Goal: Information Seeking & Learning: Learn about a topic

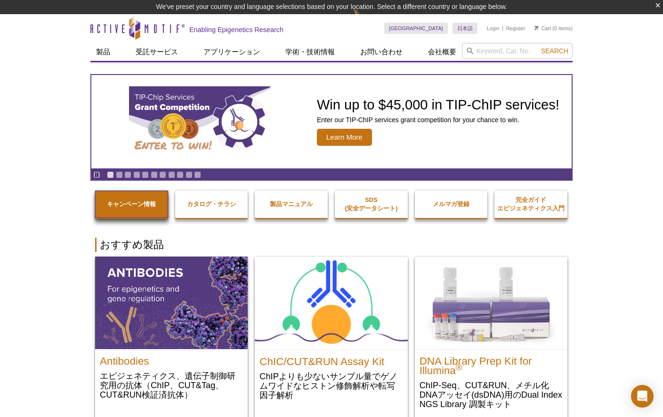
click at [133, 205] on strong "キャンペーン情報" at bounding box center [131, 203] width 49 height 7
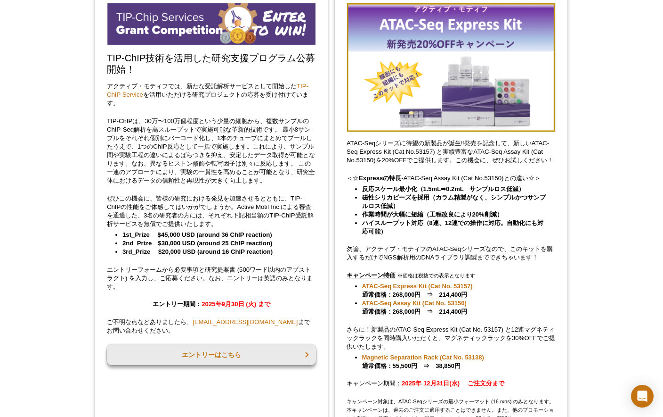
scroll to position [84, 0]
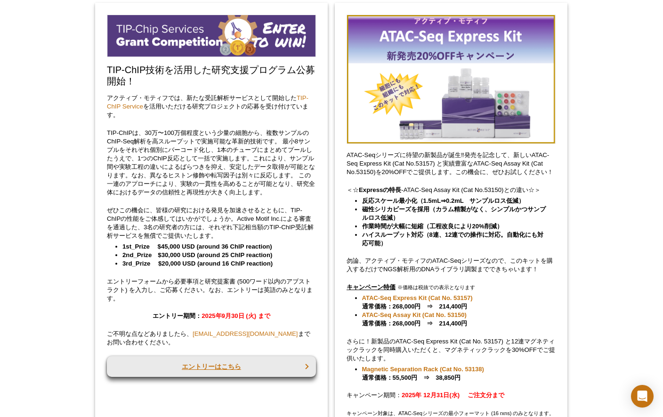
scroll to position [73, 0]
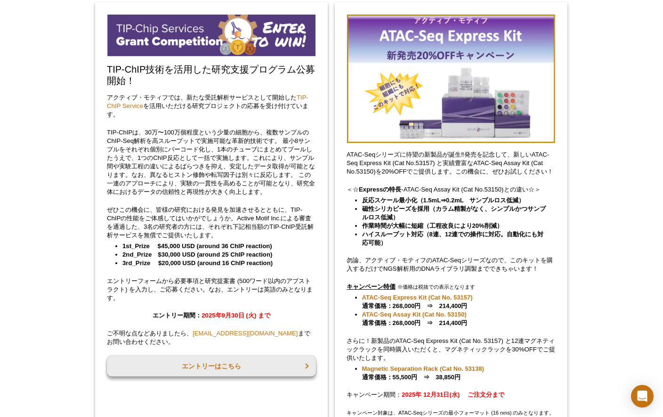
drag, startPoint x: 189, startPoint y: 82, endPoint x: 174, endPoint y: 79, distance: 15.8
click at [189, 82] on h2 "TIP-ChIP技術を活用した研究支援プログラム公募開始！" at bounding box center [211, 75] width 209 height 23
drag, startPoint x: 107, startPoint y: 67, endPoint x: 132, endPoint y: 81, distance: 28.2
click at [132, 81] on h2 "TIP-ChIP技術を活用した研究支援プログラム公募開始！" at bounding box center [211, 75] width 209 height 23
copy h2 "TIP-ChIP技術を活用した研究支援プログラム公募開始！"
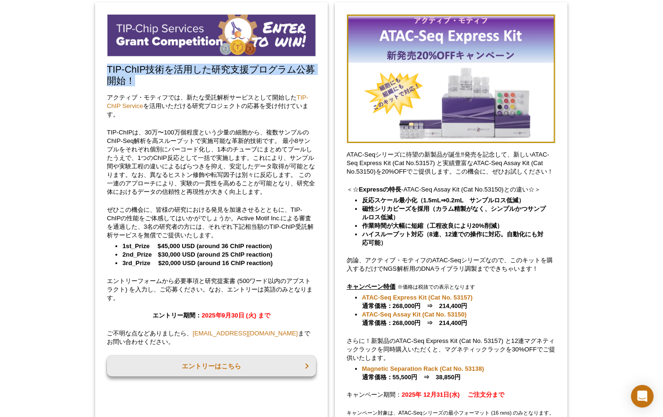
click at [154, 147] on p "TIP-ChIPは、30万〜100万個程度という少量の細胞から、複数サンプルのChIP-Seq解析を高スループットで実施可能な革新的技術です。 最小8サンプル…" at bounding box center [211, 162] width 209 height 68
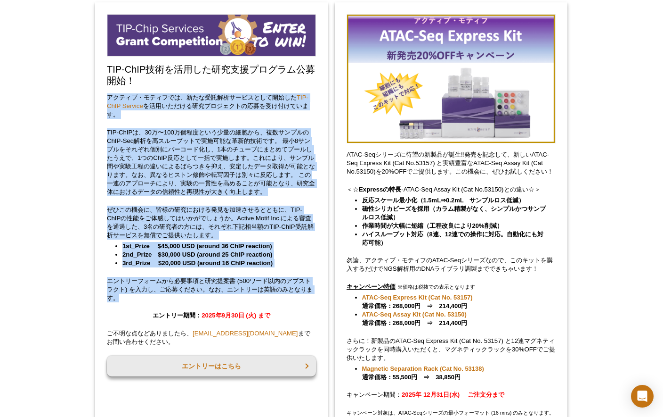
drag, startPoint x: 108, startPoint y: 97, endPoint x: 306, endPoint y: 299, distance: 282.2
click at [306, 299] on div "TIP-ChIP技術を活用した研究支援プログラム公募開始！ アクティブ・モティフでは、新たな受託解析サービスとして開始した TIP-ChIP Service …" at bounding box center [211, 247] width 233 height 490
copy div "アクティブ・モティフでは、新たな受託解析サービスとして開始した TIP-ChIP Service を活用いただける研究プロジェクトの応募を受け付けています。 …"
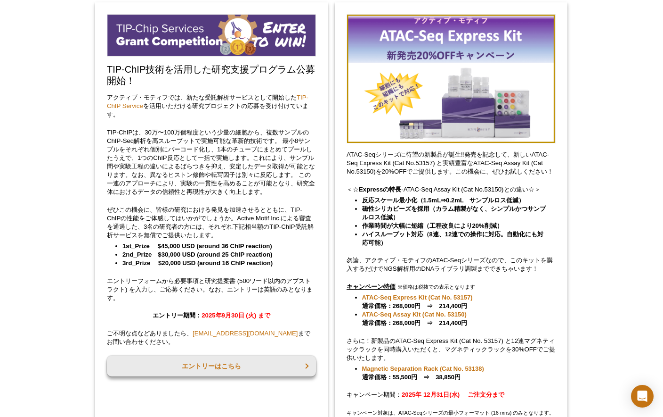
click at [119, 334] on p "ご不明な点などありましたら、 japantech@activemotif.com までお問い合わせください。" at bounding box center [211, 337] width 209 height 17
drag, startPoint x: 108, startPoint y: 334, endPoint x: 143, endPoint y: 345, distance: 36.7
click at [143, 345] on p "ご不明な点などありましたら、 japantech@activemotif.com までお問い合わせください。" at bounding box center [211, 337] width 209 height 17
copy p "ご不明な点などありましたら、 japantech@activemotif.com までお問い合わせください。"
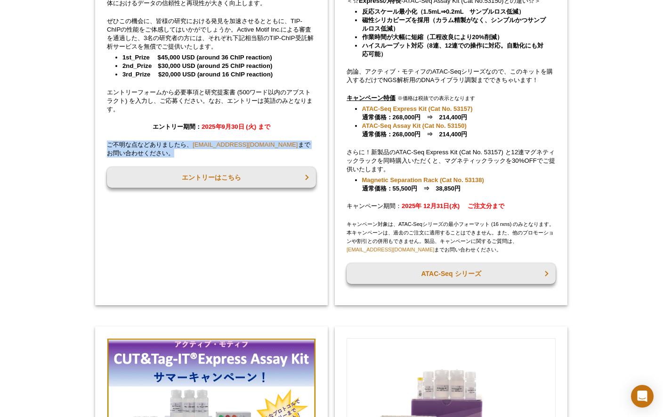
click at [221, 150] on p "ご不明な点などありましたら、 japantech@activemotif.com までお問い合わせください。" at bounding box center [211, 148] width 209 height 17
drag, startPoint x: 193, startPoint y: 144, endPoint x: 270, endPoint y: 145, distance: 77.3
click at [270, 145] on p "ご不明な点などありましたら、 japantech@activemotif.com までお問い合わせください。" at bounding box center [211, 148] width 209 height 17
copy link "japantech@activemotif.com"
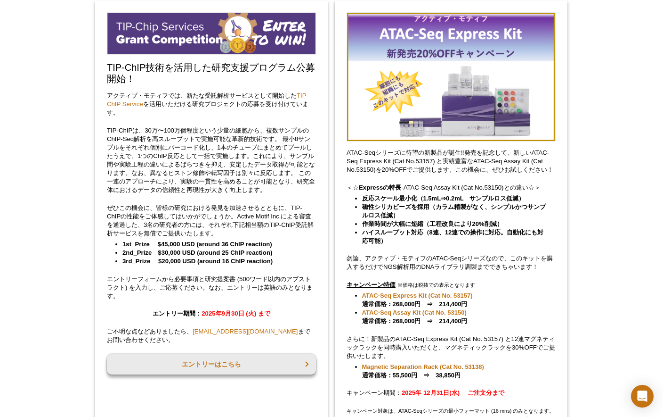
scroll to position [73, 0]
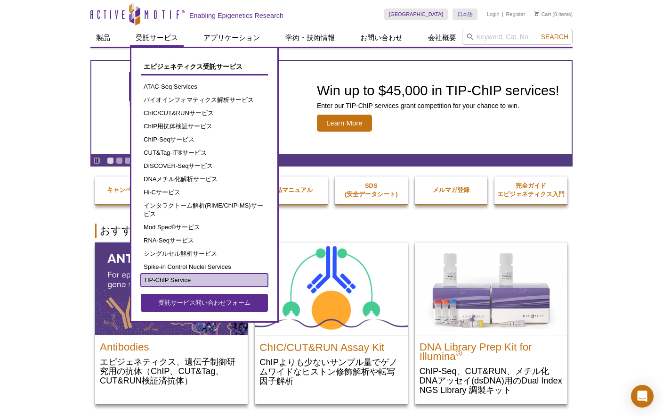
click at [178, 279] on link "TIP-ChIP Service" at bounding box center [204, 279] width 127 height 13
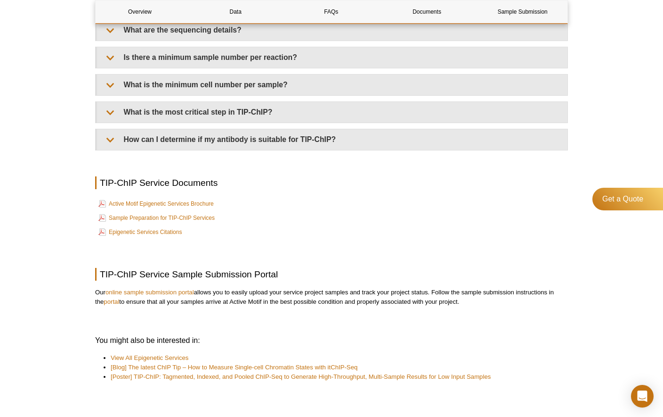
scroll to position [2311, 0]
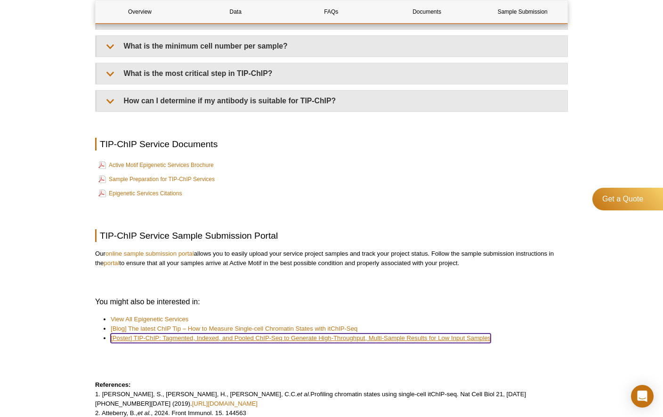
click at [163, 337] on link "[Poster] TIP-ChIP: Tagmented, Indexed, and Pooled ChIP-Seq to Generate High-Thr…" at bounding box center [301, 337] width 380 height 9
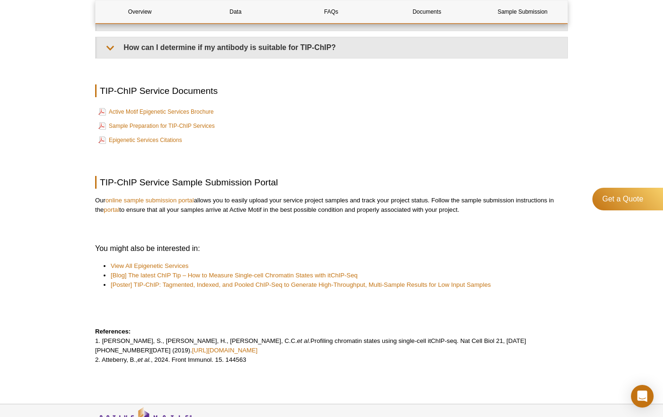
scroll to position [1287, 0]
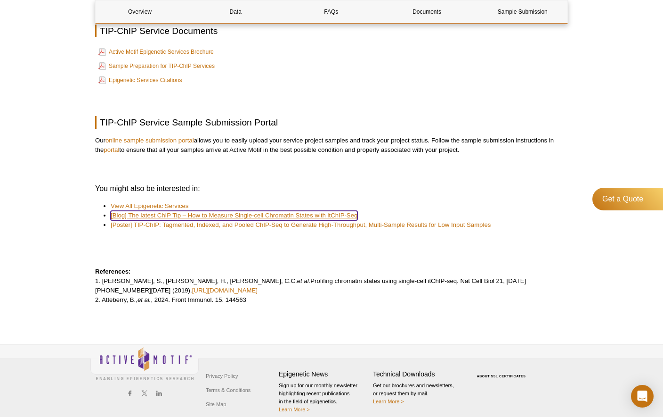
click at [161, 213] on link "[Blog] The latest ChIP Tip – How to Measure Single-cell Chromatin States with i…" at bounding box center [234, 215] width 247 height 9
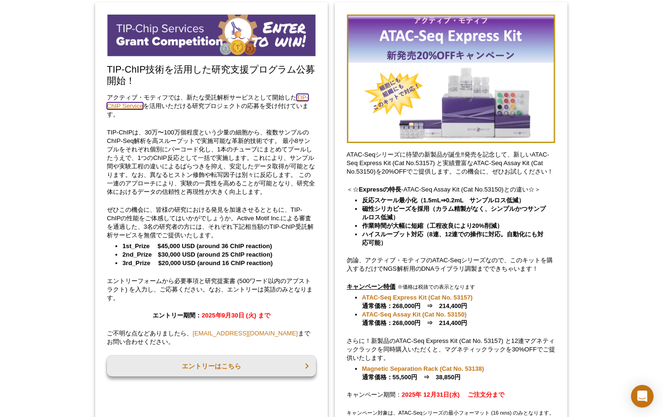
click at [307, 98] on link "TIP-ChIP Service" at bounding box center [208, 102] width 202 height 16
